Goal: Communication & Community: Answer question/provide support

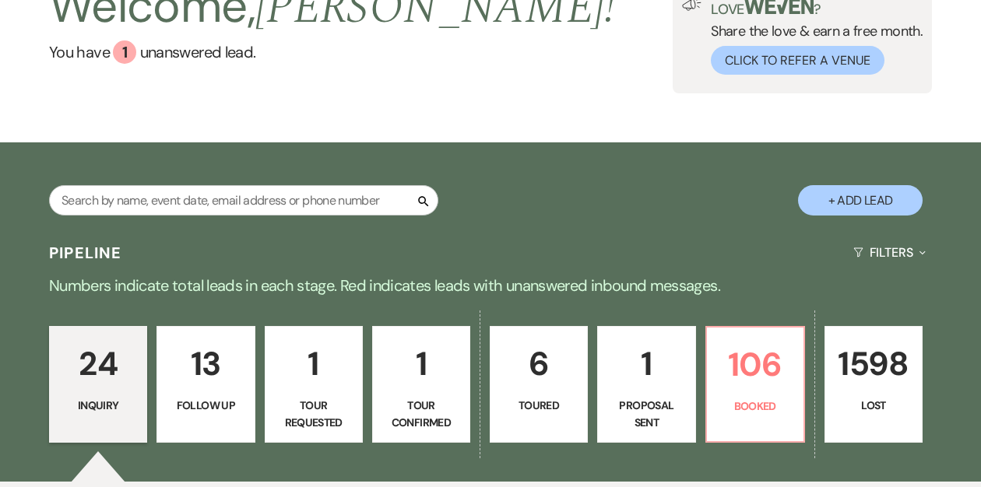
scroll to position [166, 0]
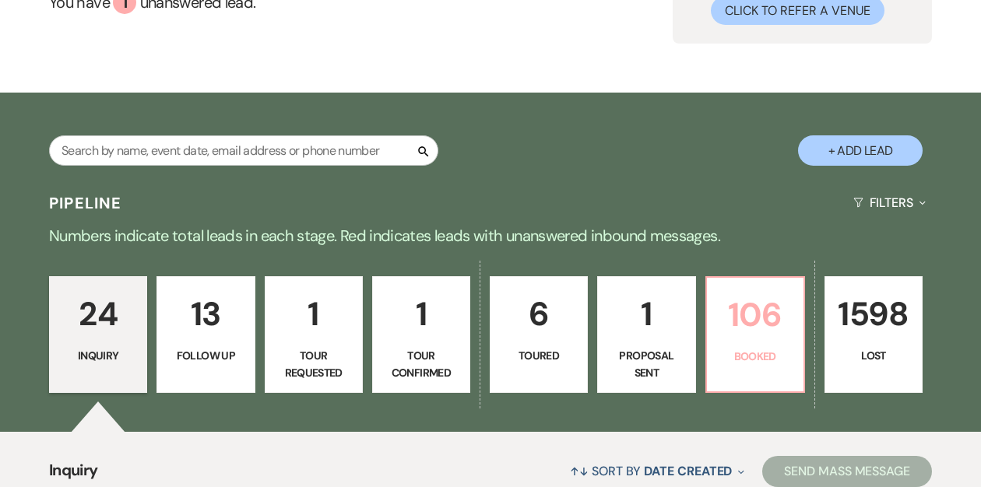
click at [750, 348] on p "Booked" at bounding box center [755, 356] width 78 height 17
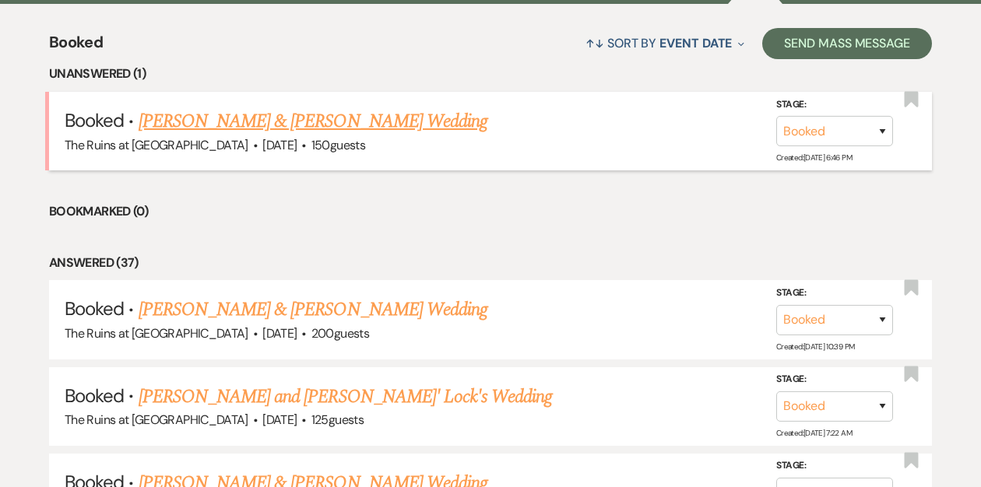
scroll to position [633, 0]
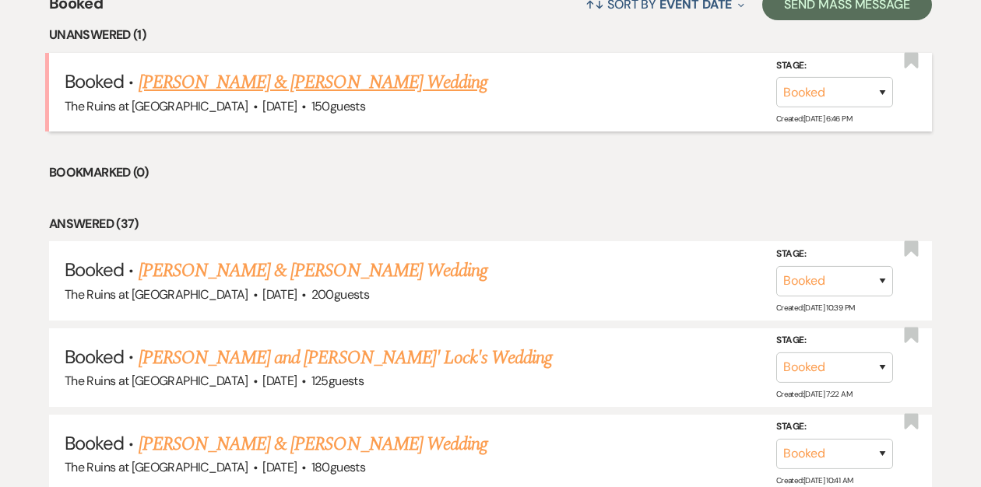
click at [332, 84] on link "[PERSON_NAME] & [PERSON_NAME] Wedding" at bounding box center [313, 82] width 349 height 28
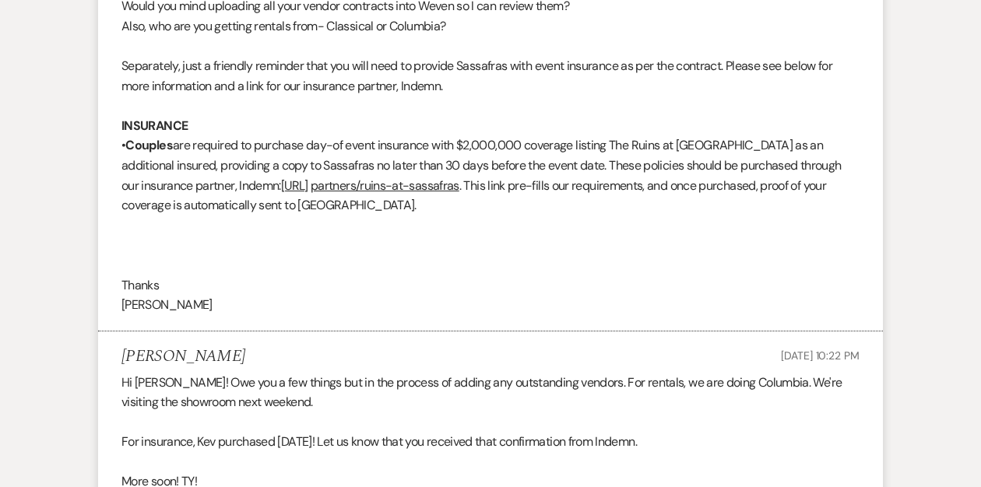
scroll to position [2312, 0]
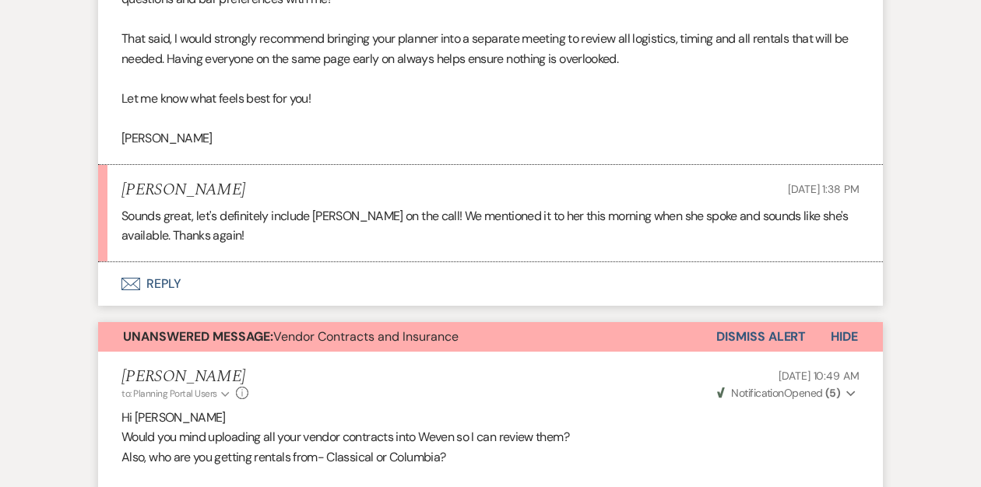
click at [725, 352] on button "Dismiss Alert" at bounding box center [761, 337] width 90 height 30
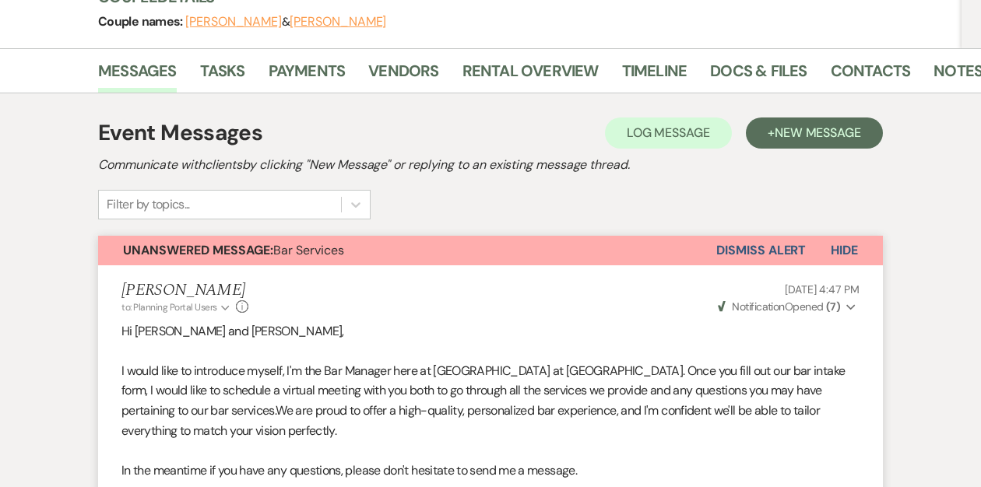
scroll to position [0, 0]
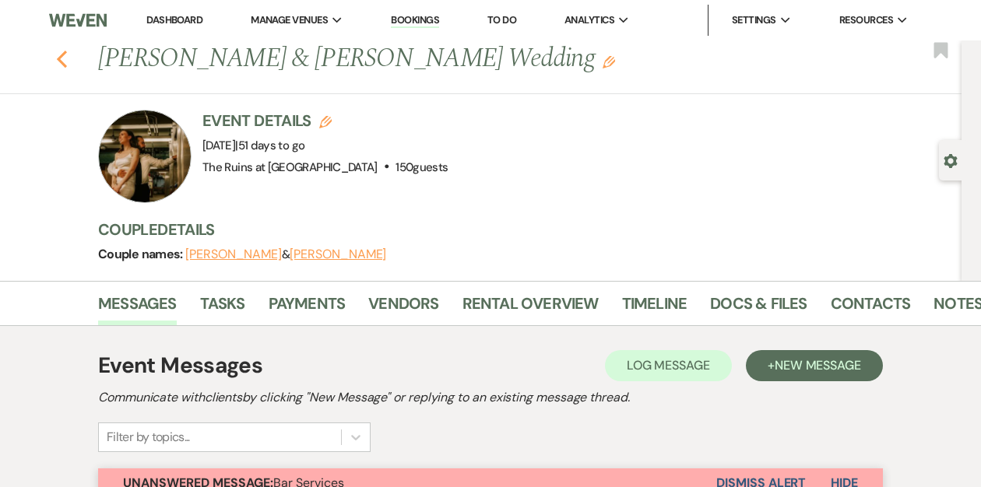
click at [63, 56] on icon "Previous" at bounding box center [62, 59] width 12 height 19
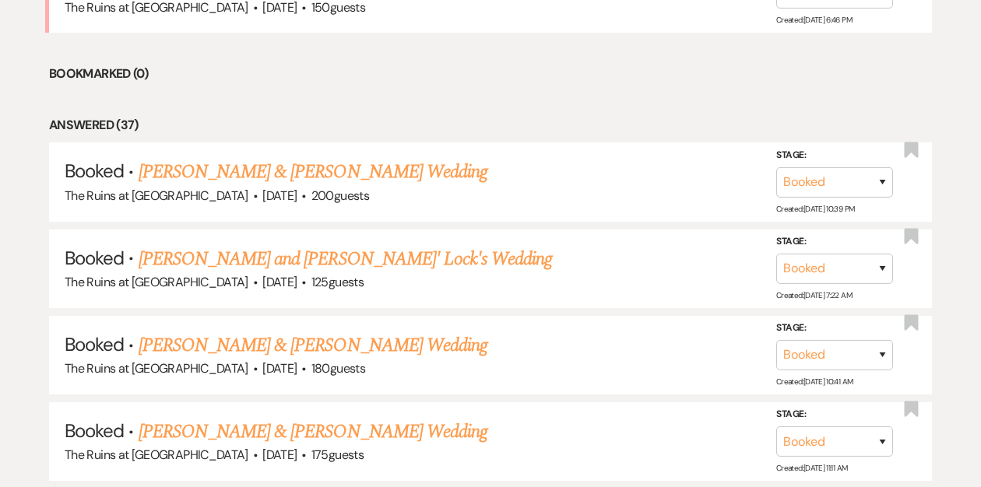
scroll to position [743, 0]
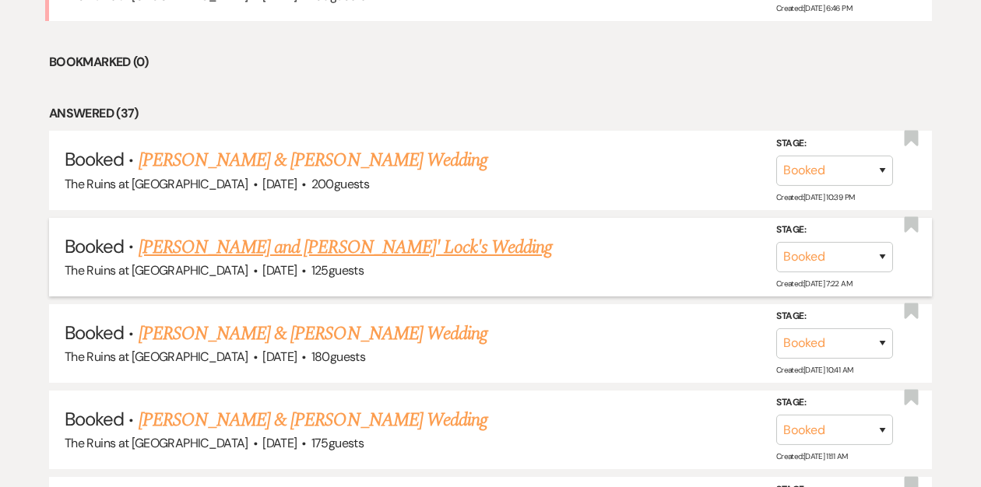
click at [228, 249] on link "[PERSON_NAME] and [PERSON_NAME]' Lock's Wedding" at bounding box center [346, 248] width 414 height 28
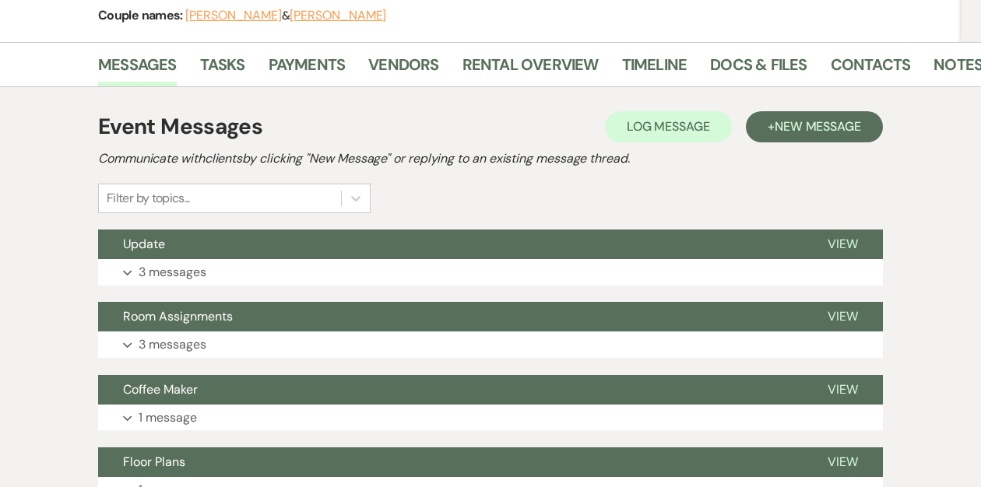
scroll to position [219, 0]
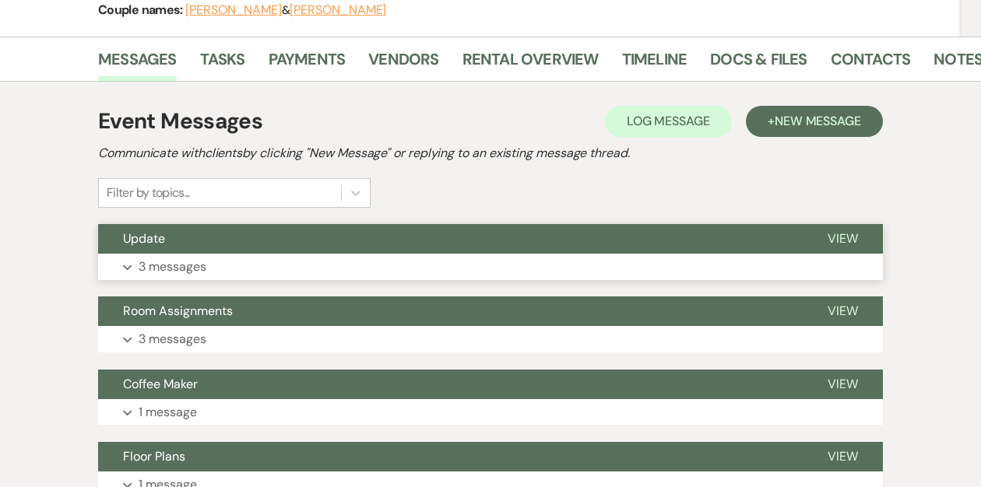
click at [462, 231] on button "Update" at bounding box center [450, 239] width 704 height 30
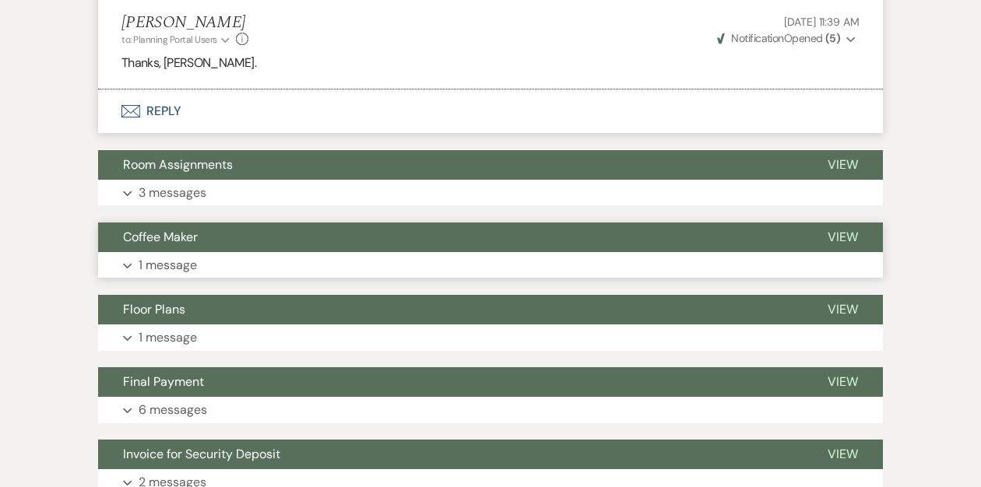
scroll to position [876, 0]
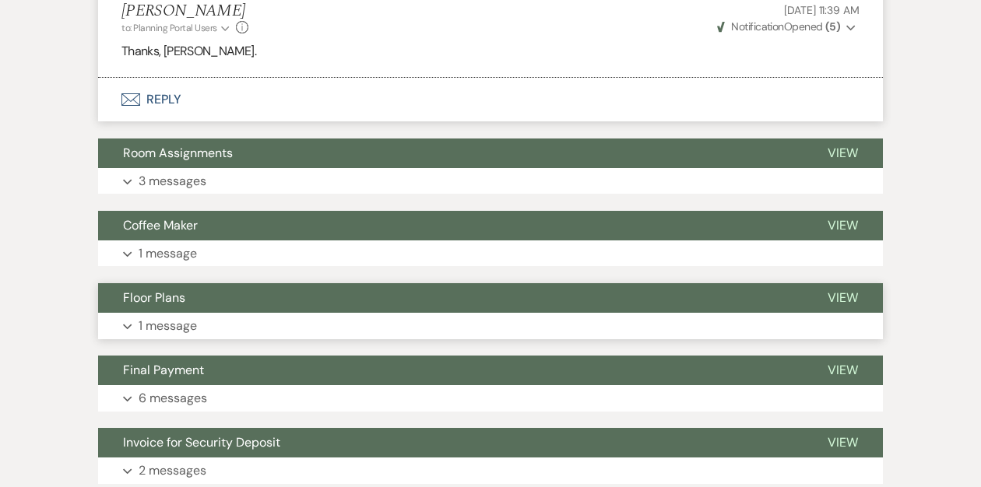
click at [348, 283] on button "Floor Plans" at bounding box center [450, 298] width 704 height 30
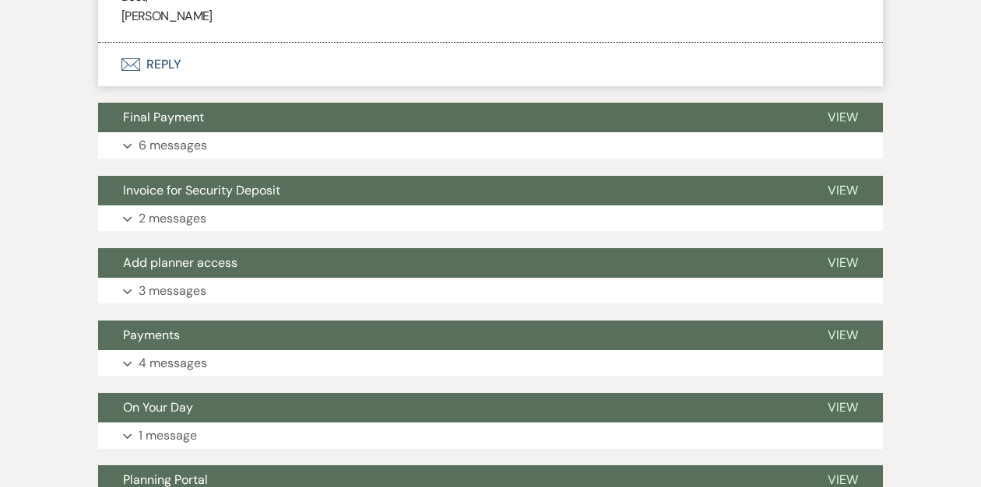
scroll to position [1435, 0]
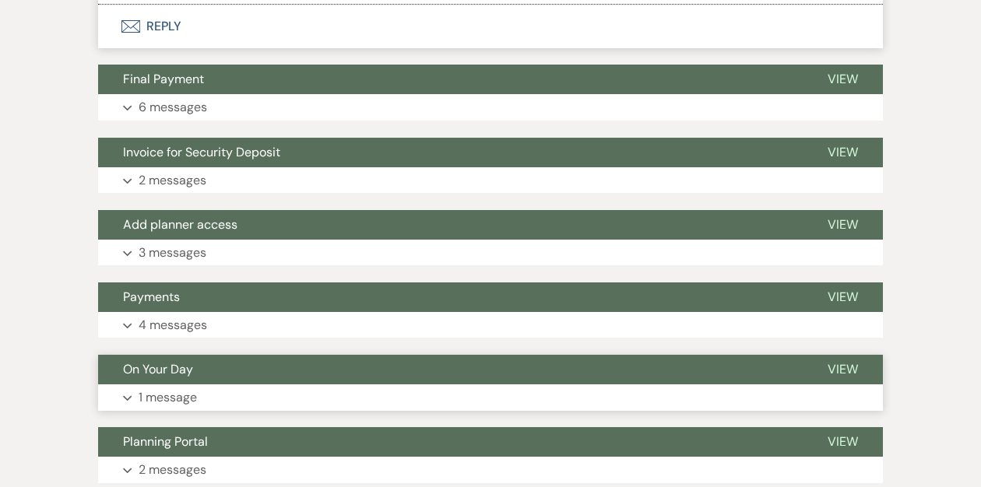
click at [280, 355] on button "On Your Day" at bounding box center [450, 370] width 704 height 30
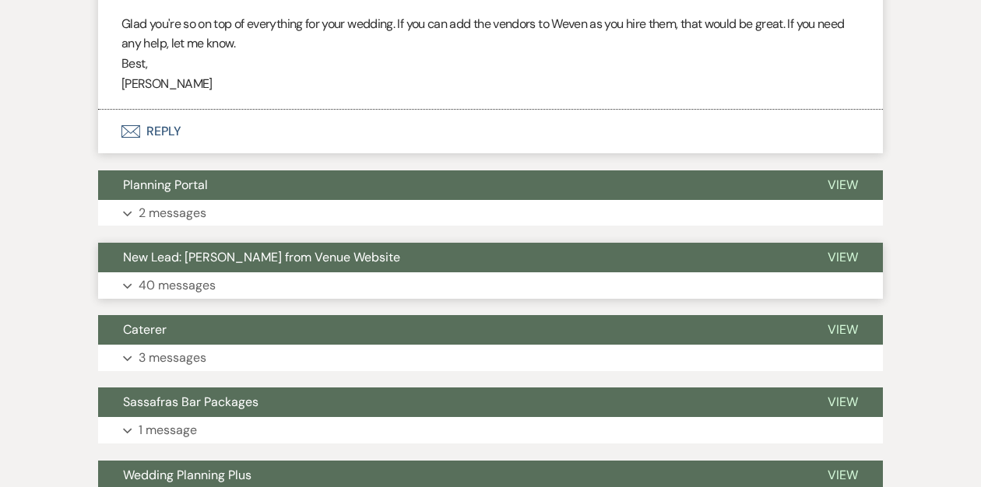
scroll to position [1951, 0]
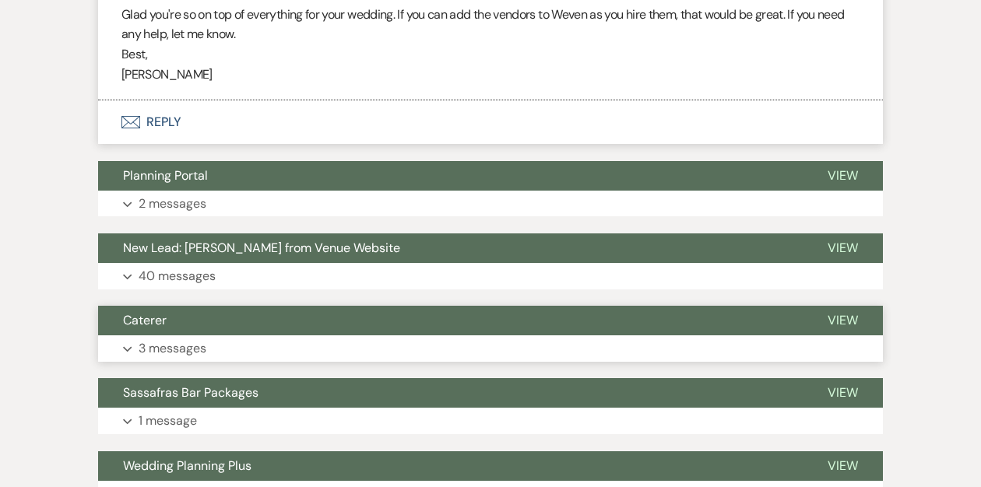
click at [276, 306] on button "Caterer" at bounding box center [450, 321] width 704 height 30
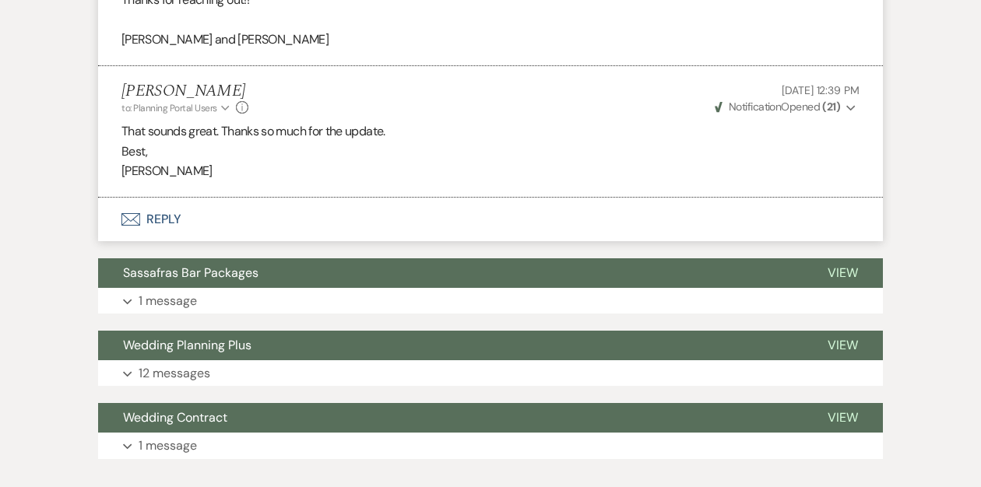
scroll to position [2888, 0]
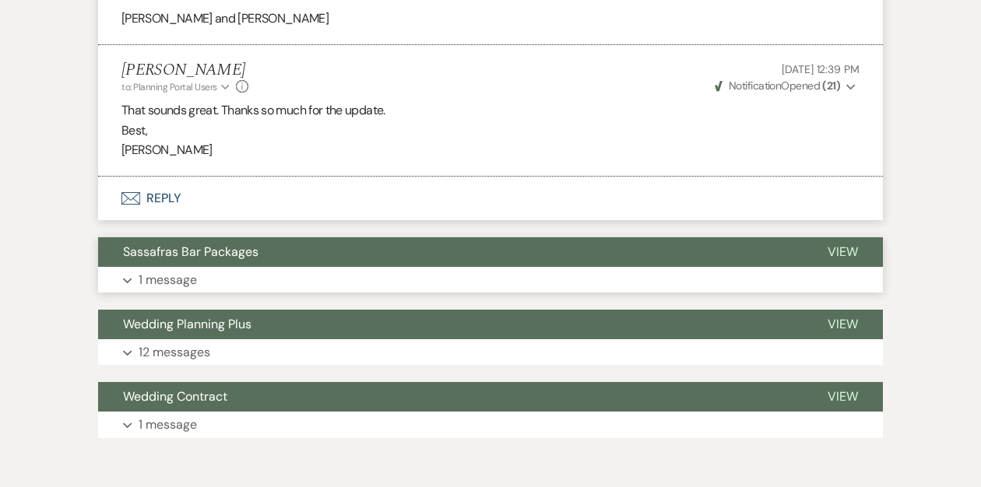
click at [261, 237] on button "Sassafras Bar Packages" at bounding box center [450, 252] width 704 height 30
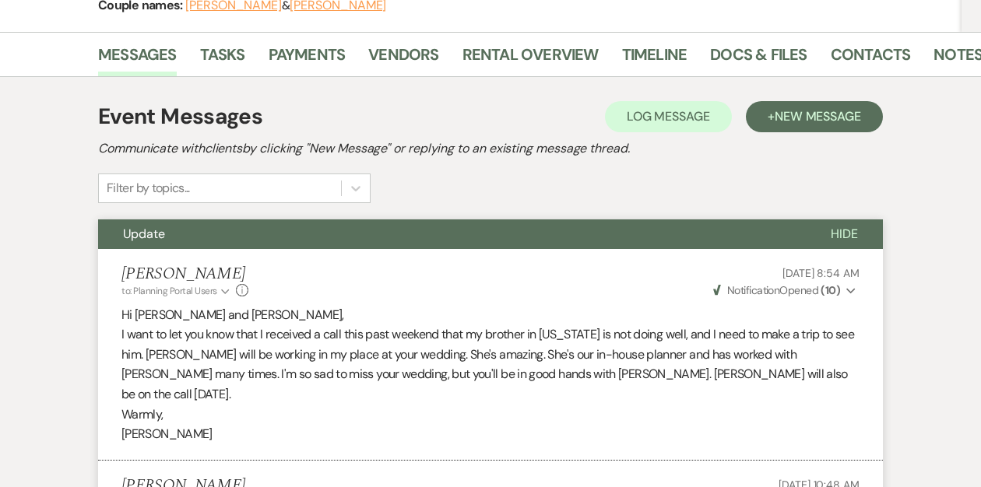
scroll to position [0, 0]
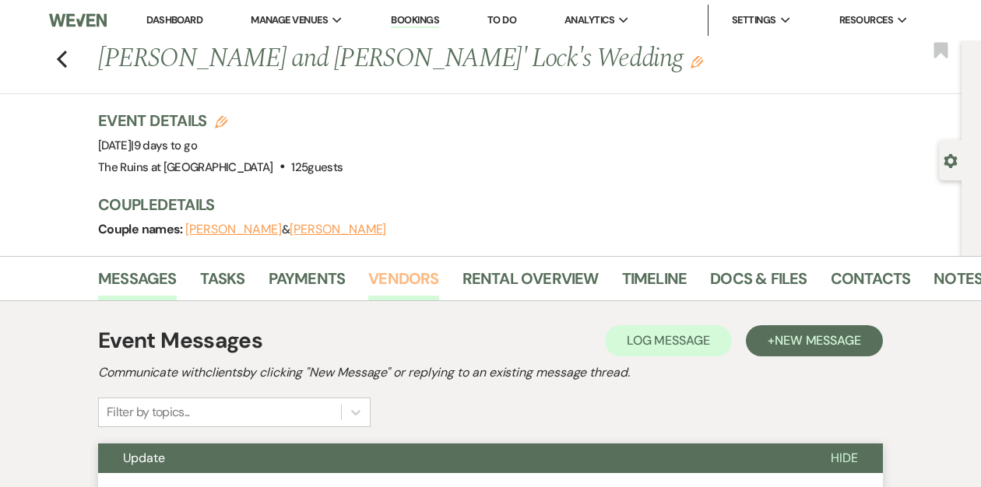
click at [399, 271] on link "Vendors" at bounding box center [403, 283] width 70 height 34
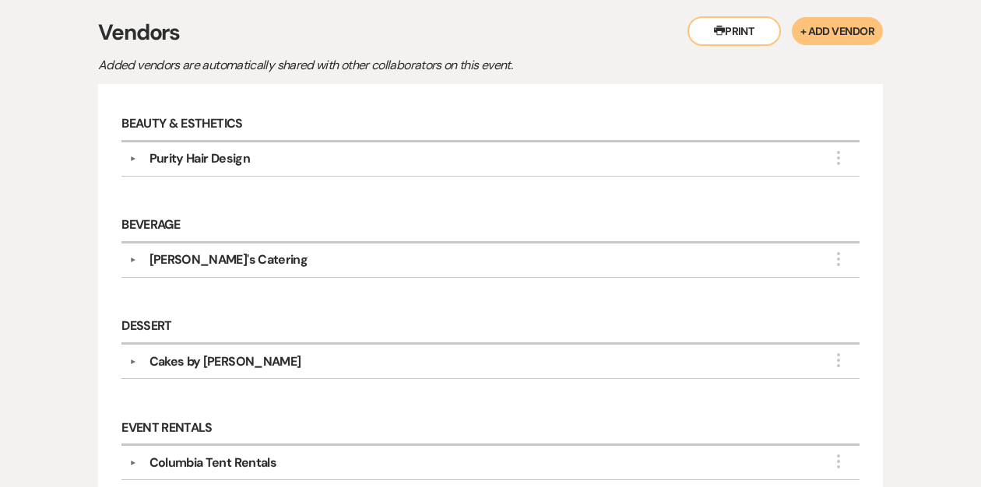
scroll to position [318, 0]
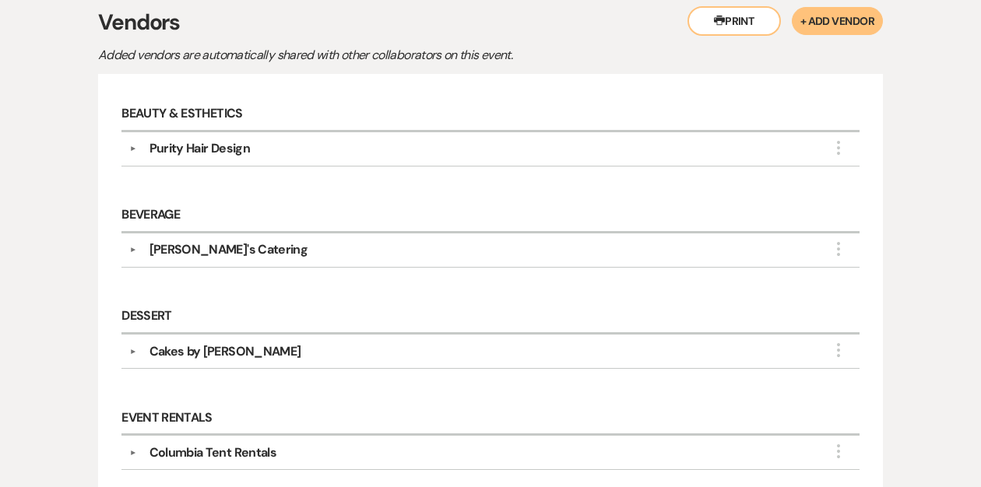
click at [135, 348] on button "▼" at bounding box center [133, 352] width 19 height 8
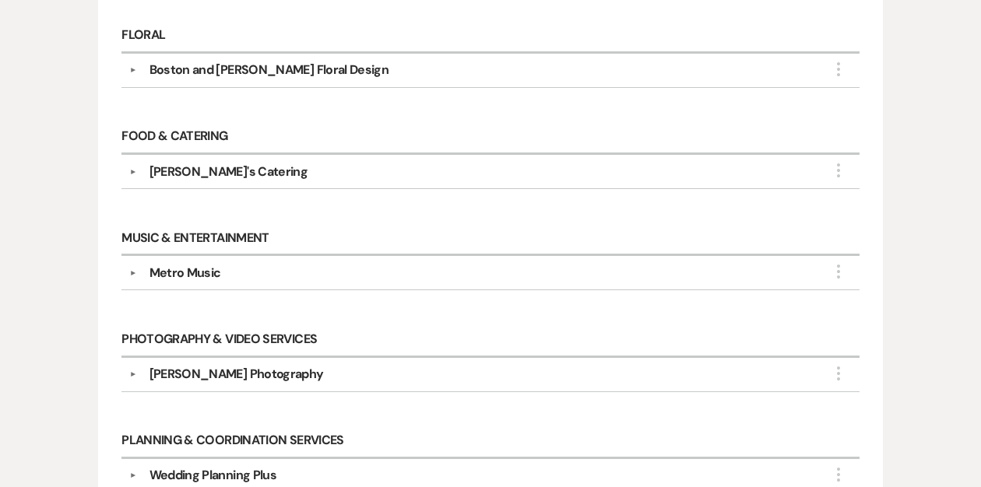
scroll to position [946, 0]
click at [132, 370] on button "▼" at bounding box center [133, 374] width 19 height 8
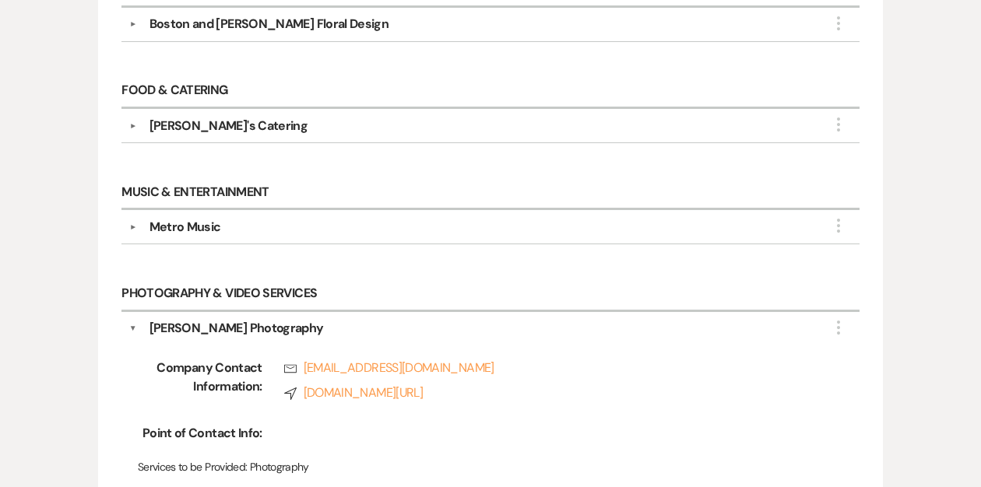
scroll to position [1007, 0]
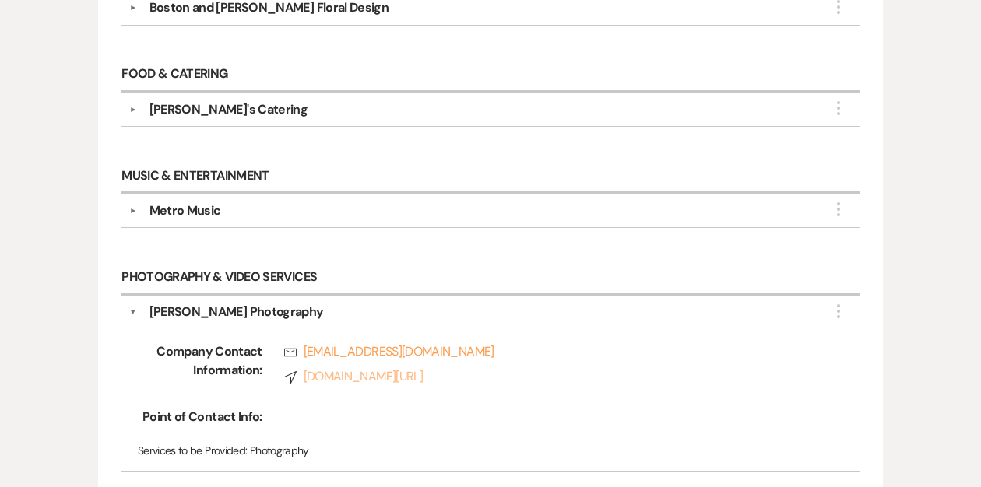
click at [366, 367] on link "Compass [DOMAIN_NAME][URL]" at bounding box center [549, 376] width 531 height 19
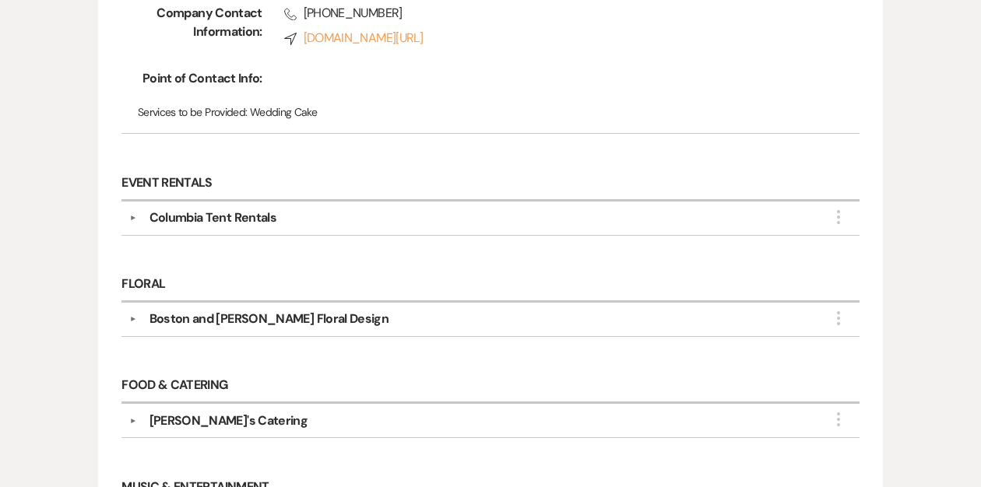
scroll to position [0, 0]
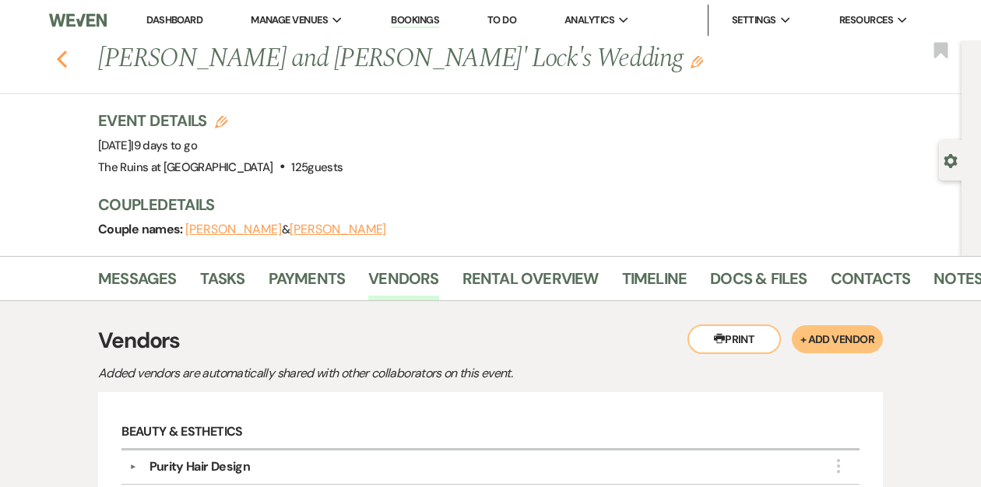
click at [59, 63] on icon "Previous" at bounding box center [62, 59] width 12 height 19
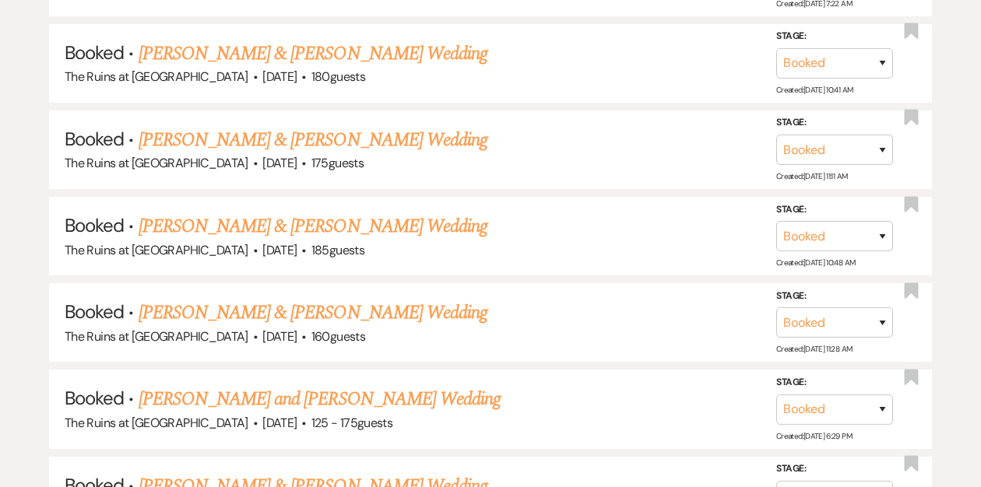
scroll to position [1035, 0]
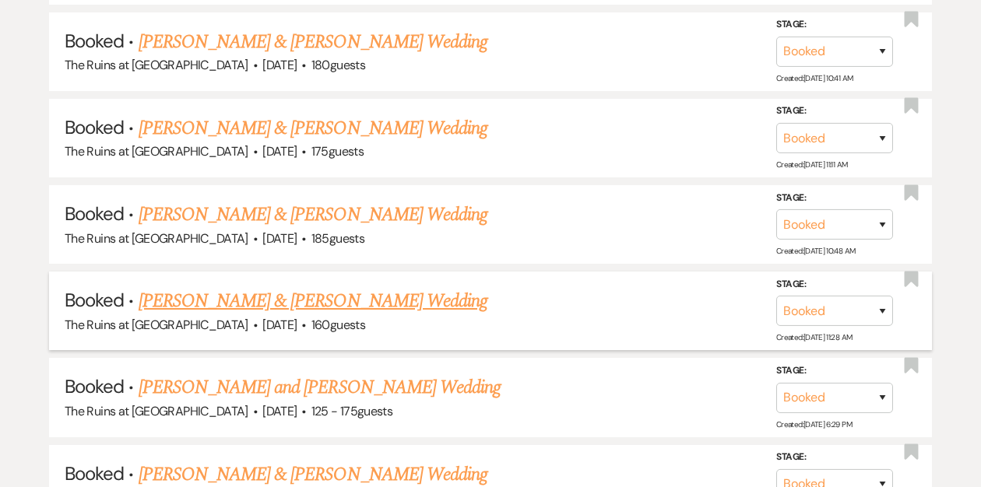
click at [248, 297] on link "[PERSON_NAME] & [PERSON_NAME] Wedding" at bounding box center [313, 301] width 349 height 28
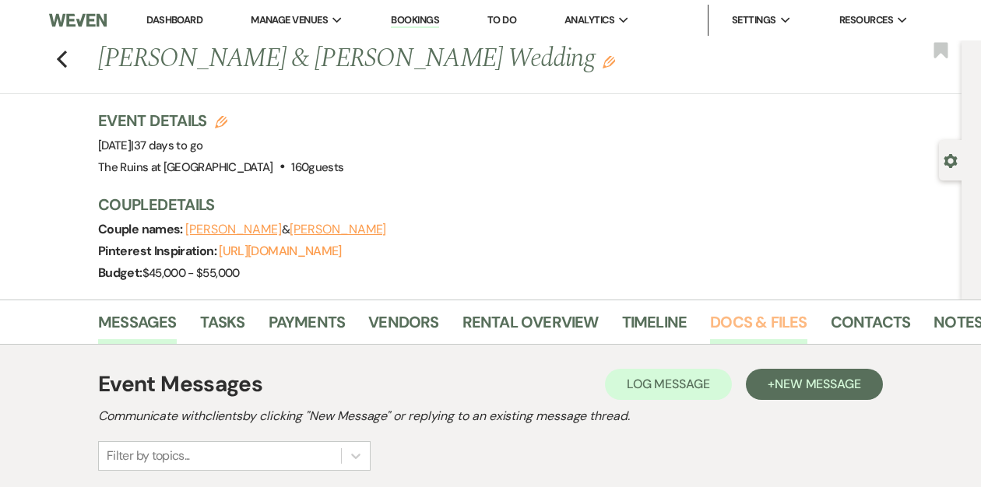
click at [724, 317] on link "Docs & Files" at bounding box center [758, 327] width 97 height 34
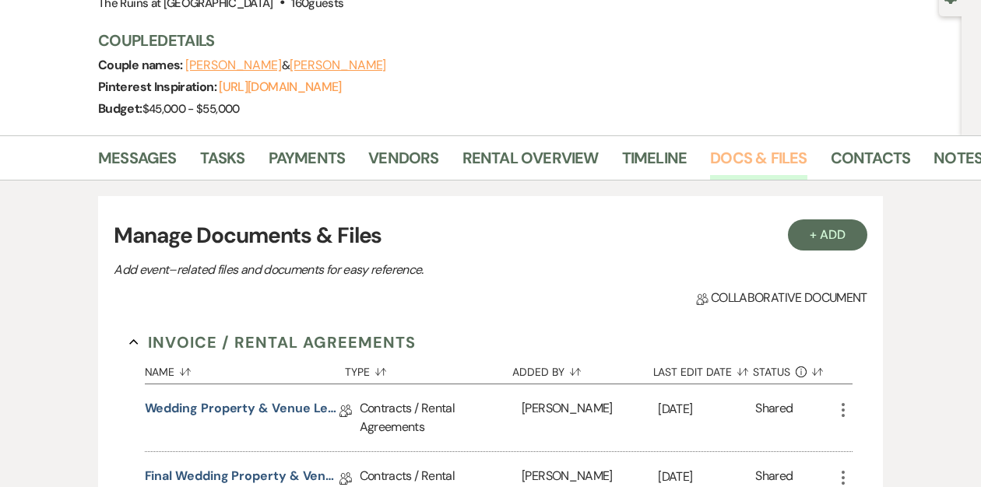
scroll to position [179, 0]
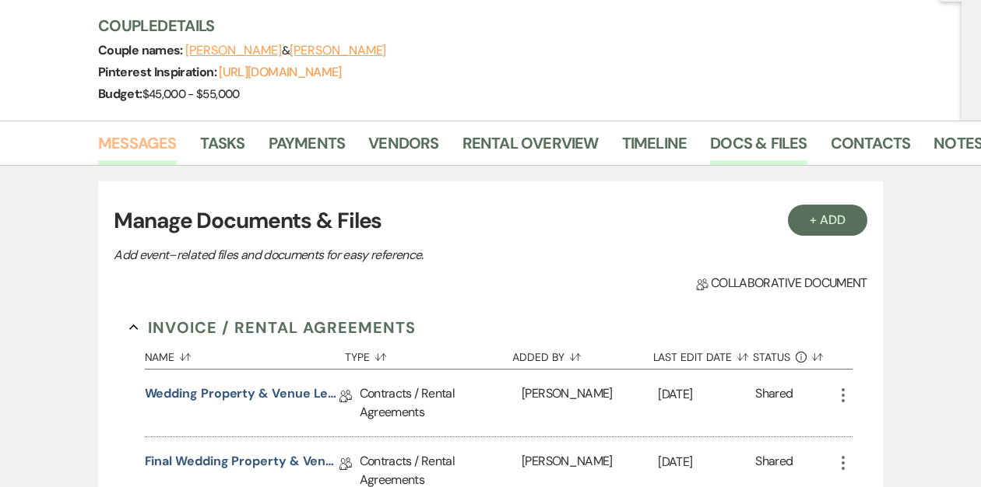
click at [135, 147] on link "Messages" at bounding box center [137, 148] width 79 height 34
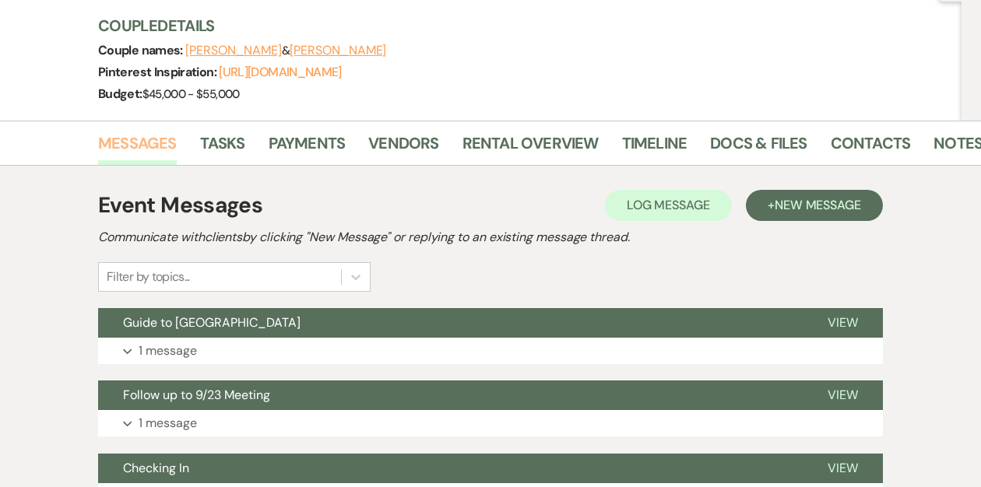
scroll to position [245, 0]
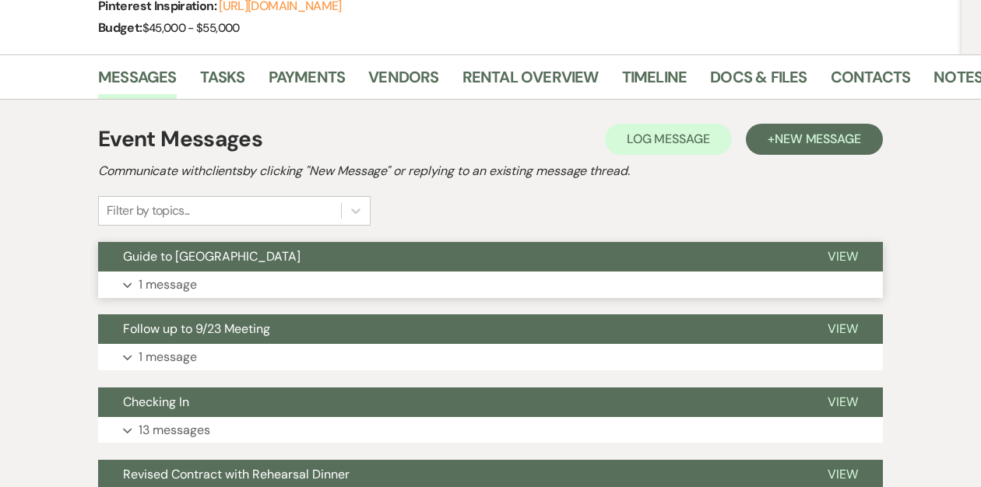
click at [184, 251] on span "Guide to [GEOGRAPHIC_DATA]" at bounding box center [211, 256] width 177 height 16
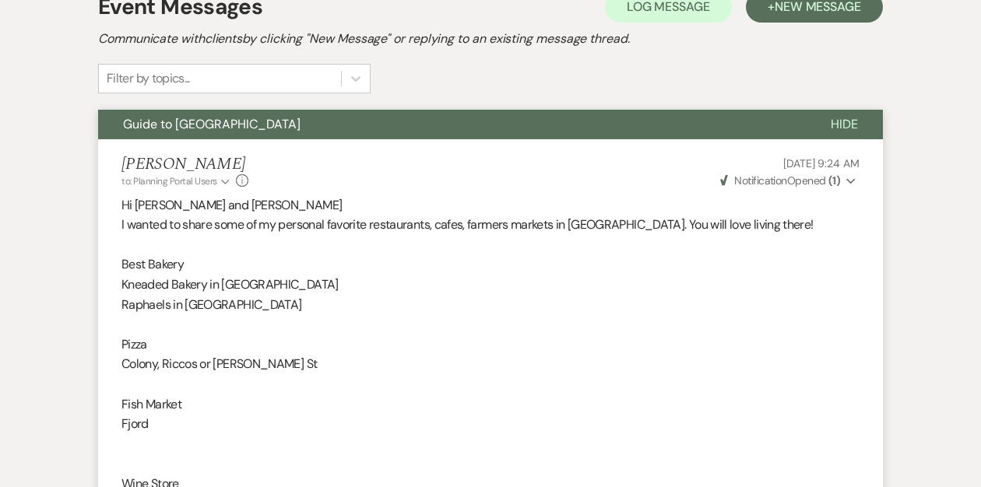
scroll to position [398, 0]
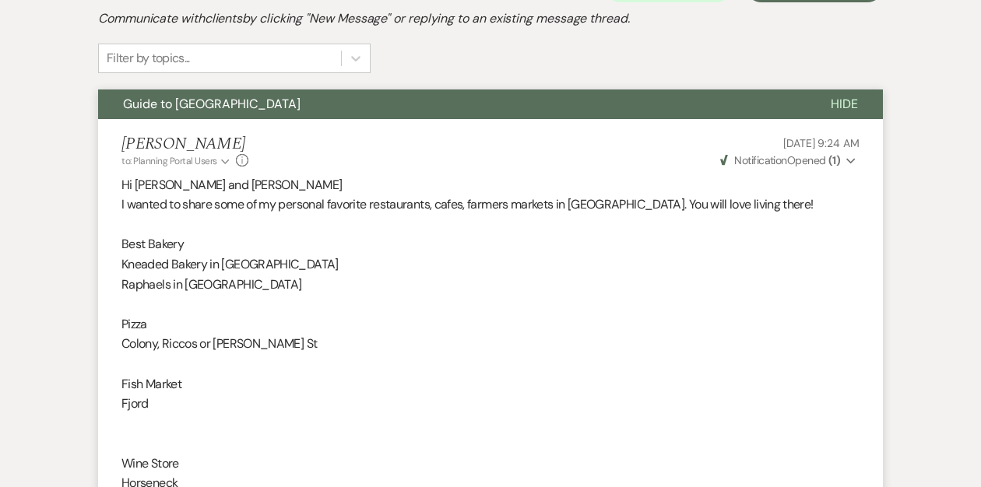
click at [852, 163] on icon "Expand" at bounding box center [850, 161] width 9 height 11
click at [723, 276] on p "Raphaels in [GEOGRAPHIC_DATA]" at bounding box center [490, 285] width 738 height 20
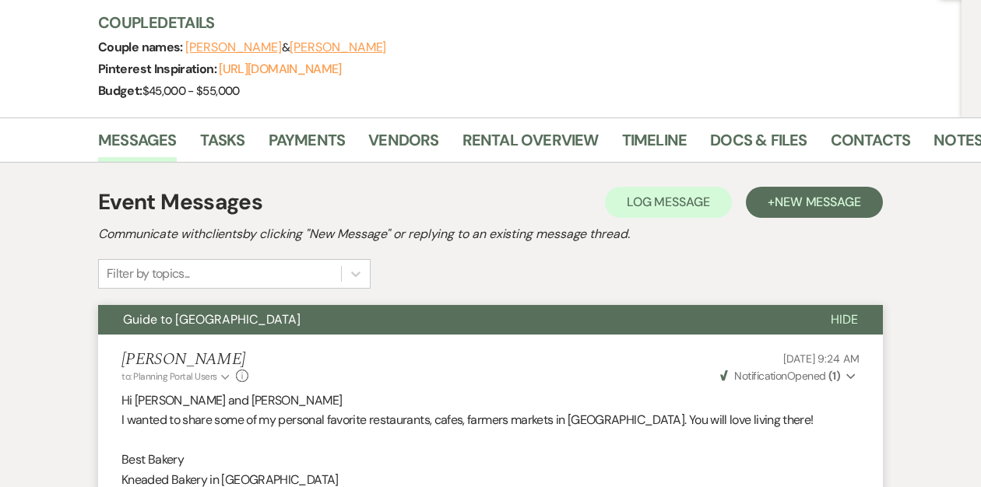
scroll to position [0, 0]
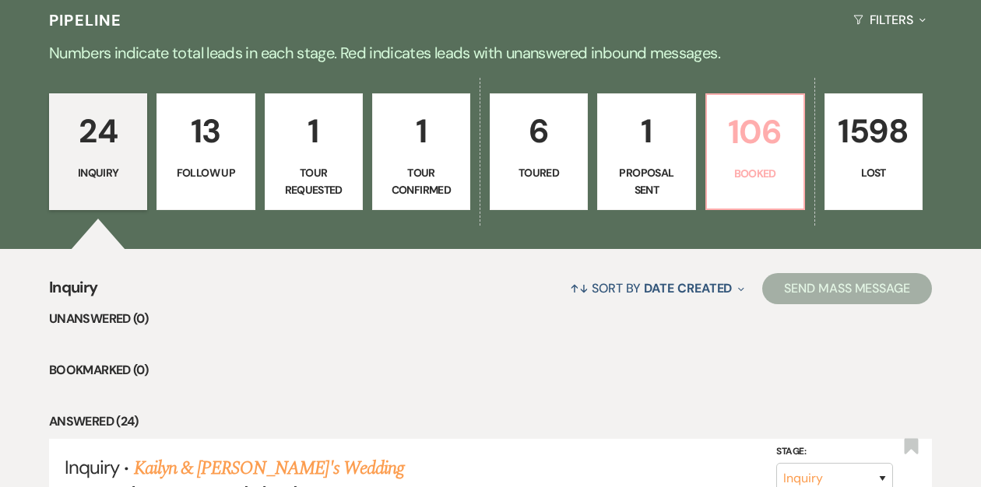
click at [736, 137] on p "106" at bounding box center [755, 132] width 78 height 52
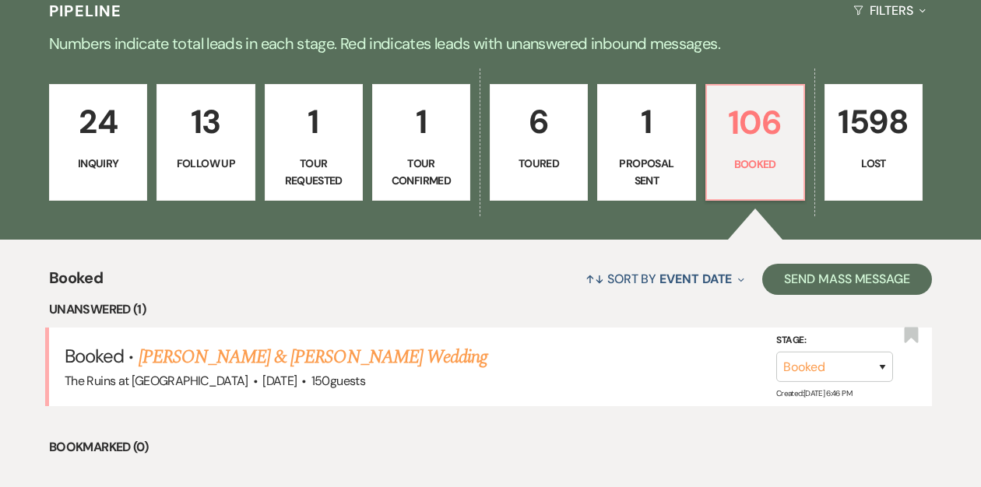
scroll to position [481, 0]
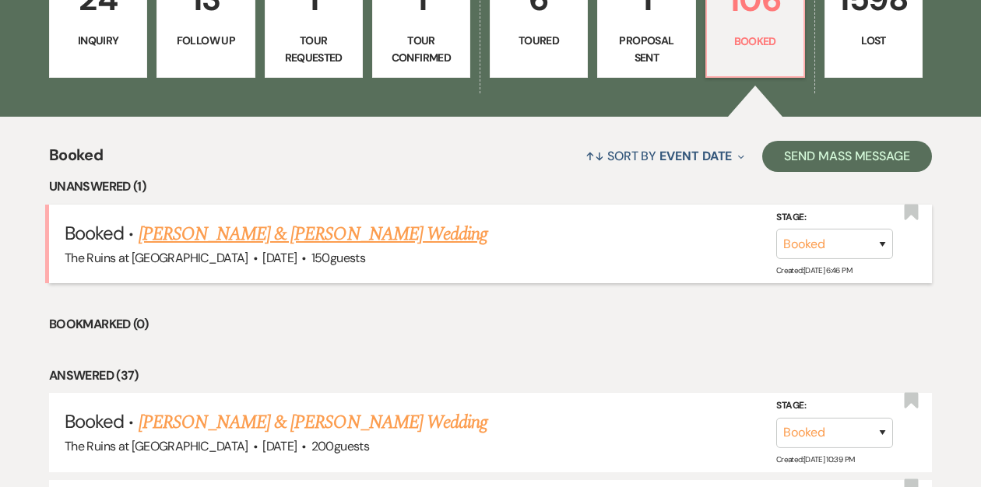
click at [301, 259] on span "·" at bounding box center [303, 259] width 5 height 0
click at [274, 233] on link "[PERSON_NAME] & [PERSON_NAME] Wedding" at bounding box center [313, 234] width 349 height 28
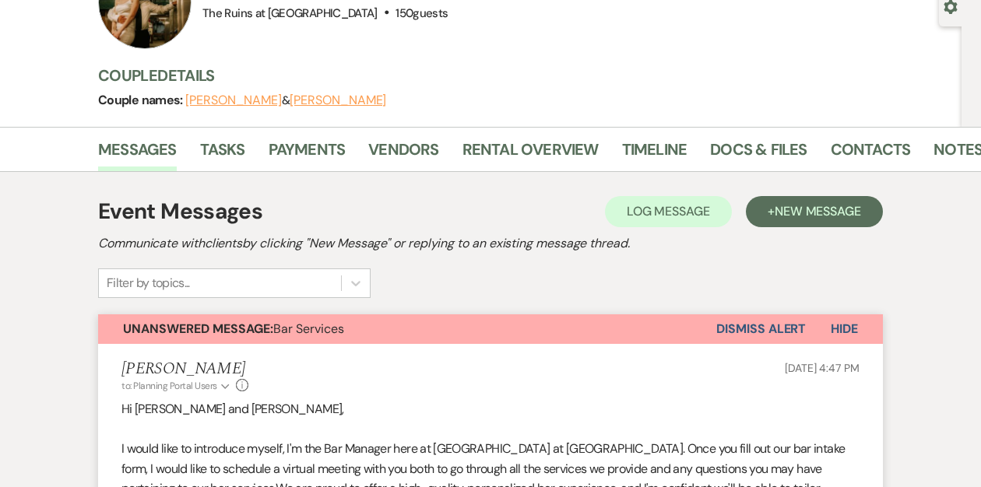
scroll to position [164, 0]
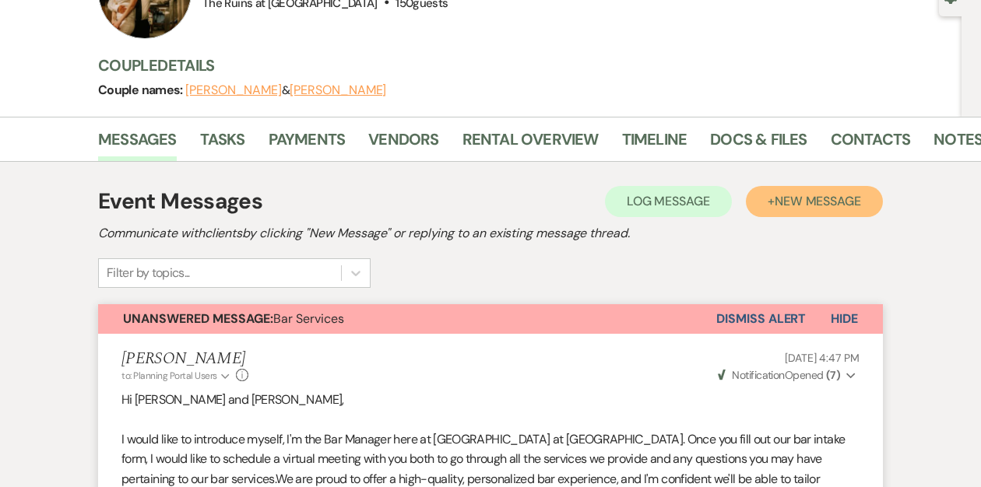
click at [799, 201] on span "New Message" at bounding box center [817, 201] width 86 height 16
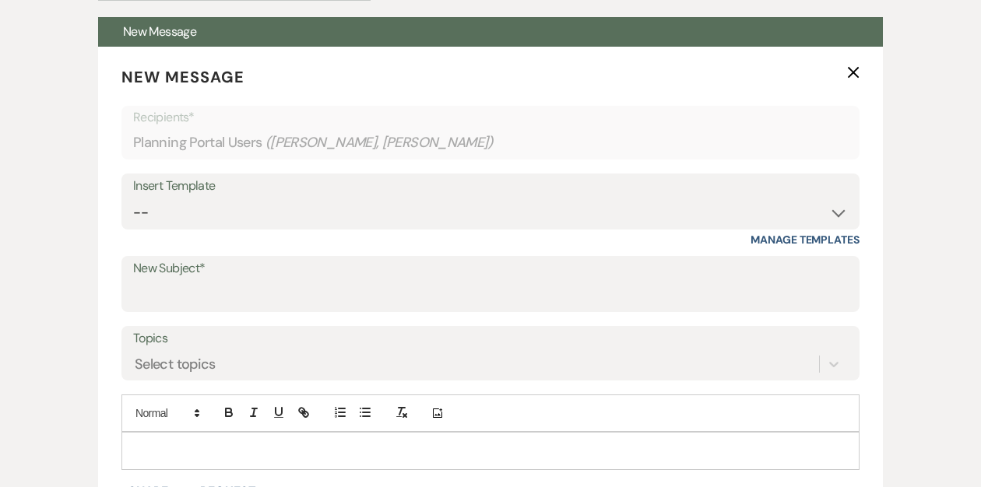
scroll to position [452, 0]
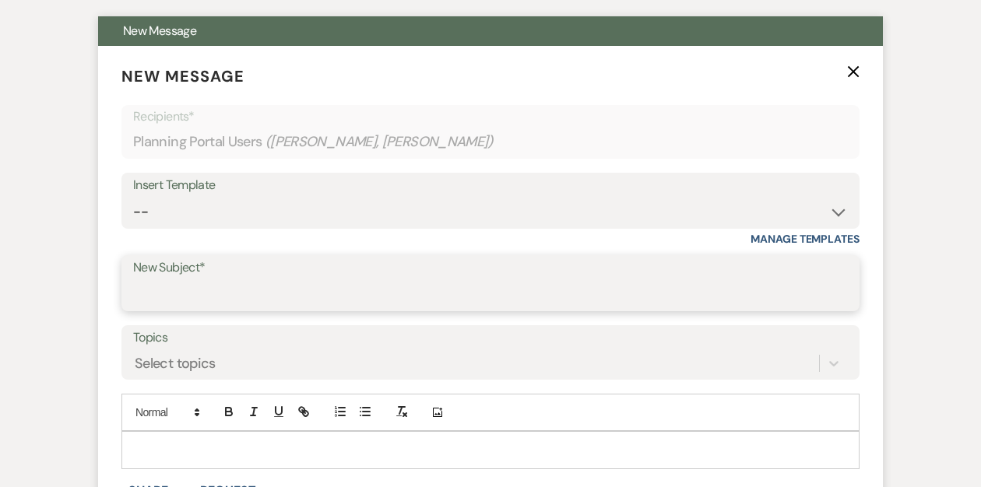
click at [231, 295] on input "New Subject*" at bounding box center [490, 294] width 715 height 30
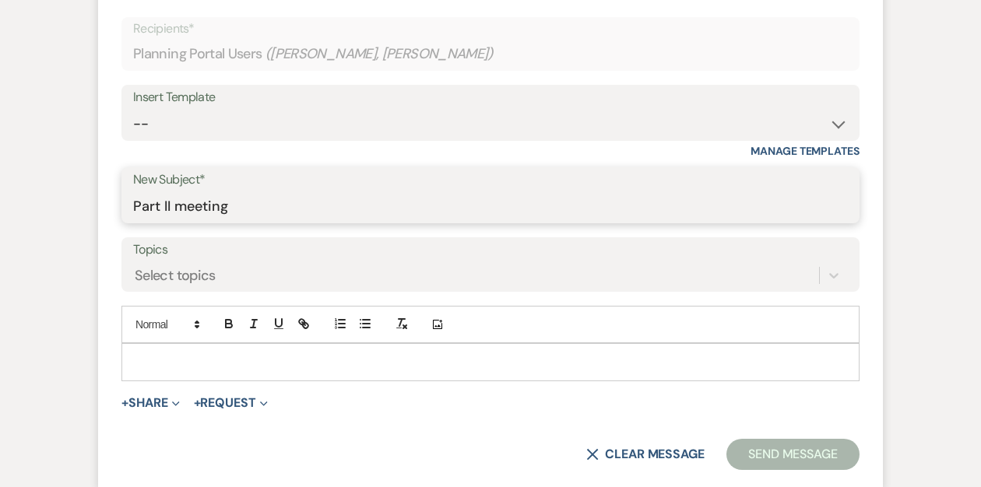
scroll to position [541, 0]
type input "Part II meeting"
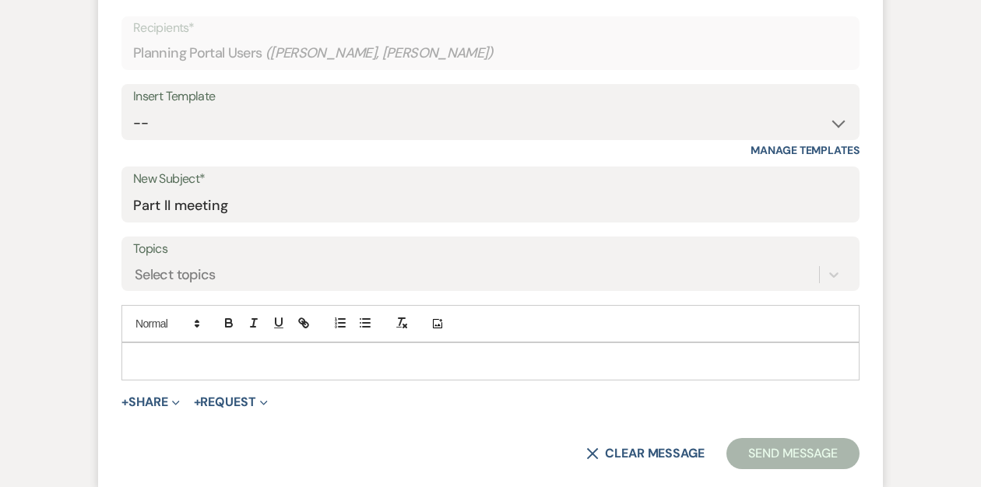
click at [167, 347] on div at bounding box center [490, 361] width 736 height 36
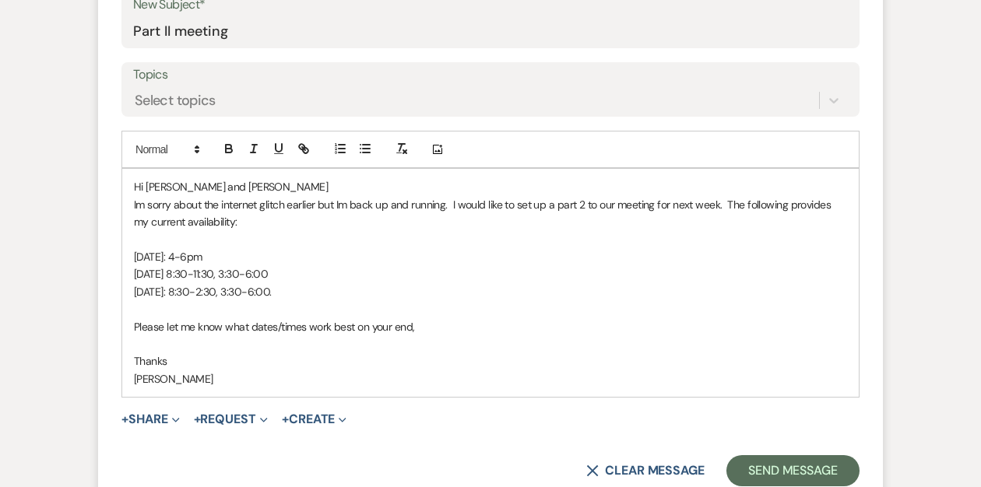
scroll to position [722, 0]
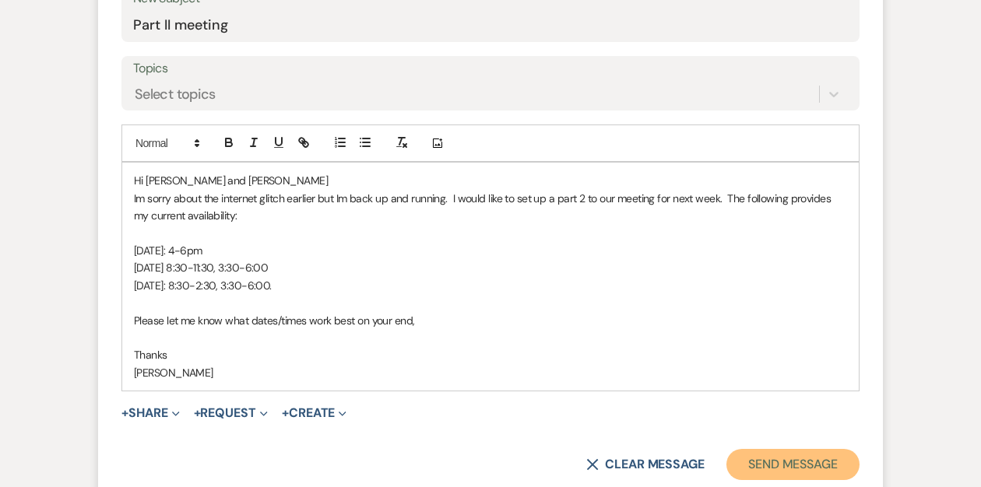
click at [764, 460] on button "Send Message" at bounding box center [792, 464] width 133 height 31
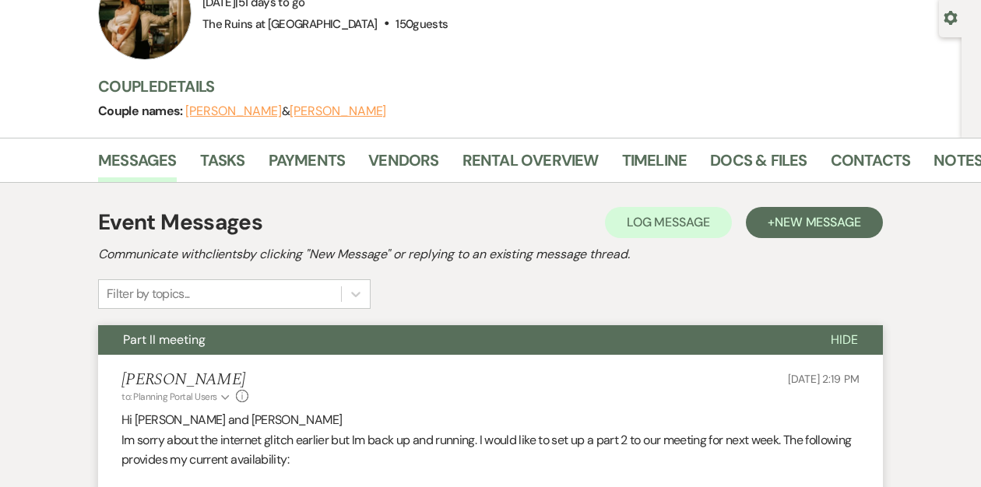
scroll to position [0, 0]
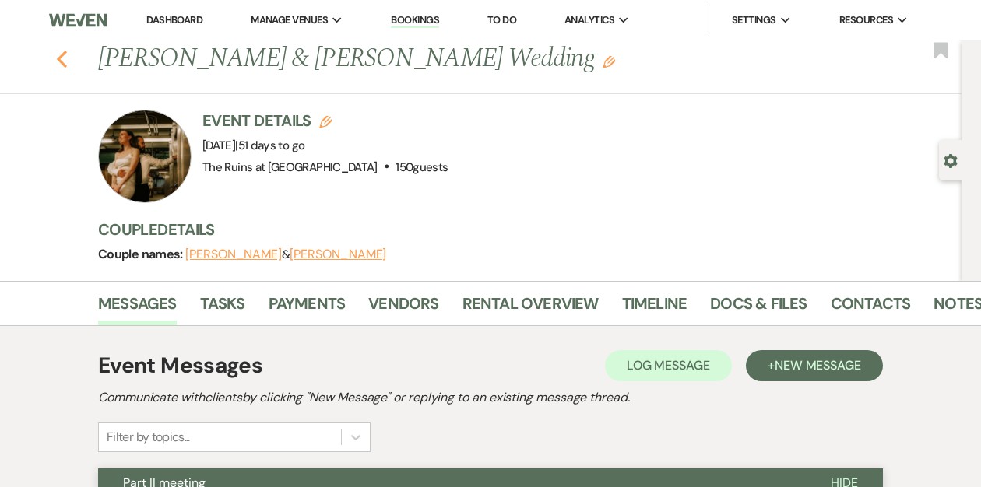
click at [60, 58] on icon "Previous" at bounding box center [62, 59] width 12 height 19
